Goal: Communication & Community: Participate in discussion

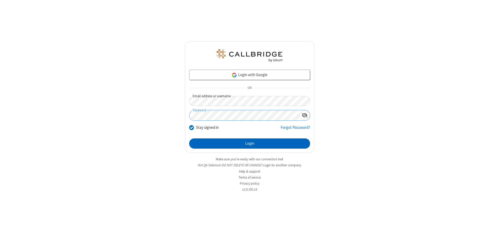
click at [249, 143] on button "Login" at bounding box center [249, 143] width 121 height 10
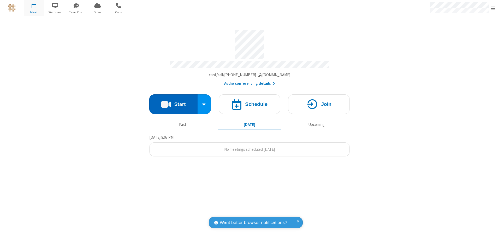
click at [173, 102] on button "Start" at bounding box center [173, 104] width 48 height 20
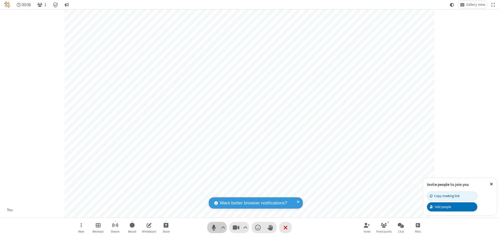
click at [214, 227] on span "Mute (Alt+A)" at bounding box center [214, 228] width 8 height 8
click at [214, 227] on span "Unmute (Alt+A)" at bounding box center [214, 228] width 8 height 8
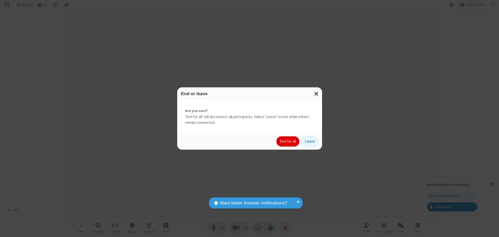
click at [288, 141] on button "End for all" at bounding box center [287, 141] width 23 height 10
